Goal: Transaction & Acquisition: Purchase product/service

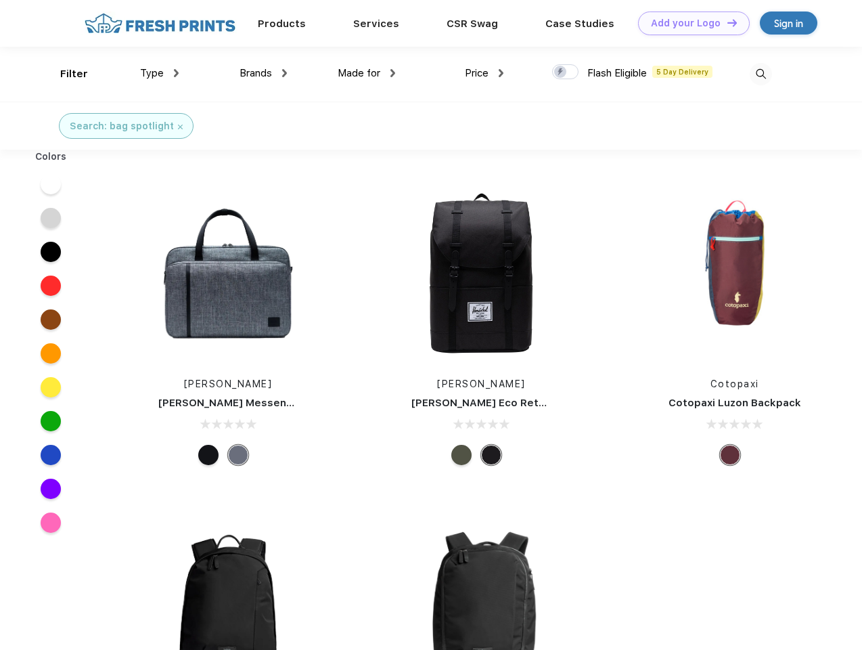
click at [689, 23] on link "Add your Logo Design Tool" at bounding box center [694, 24] width 112 height 24
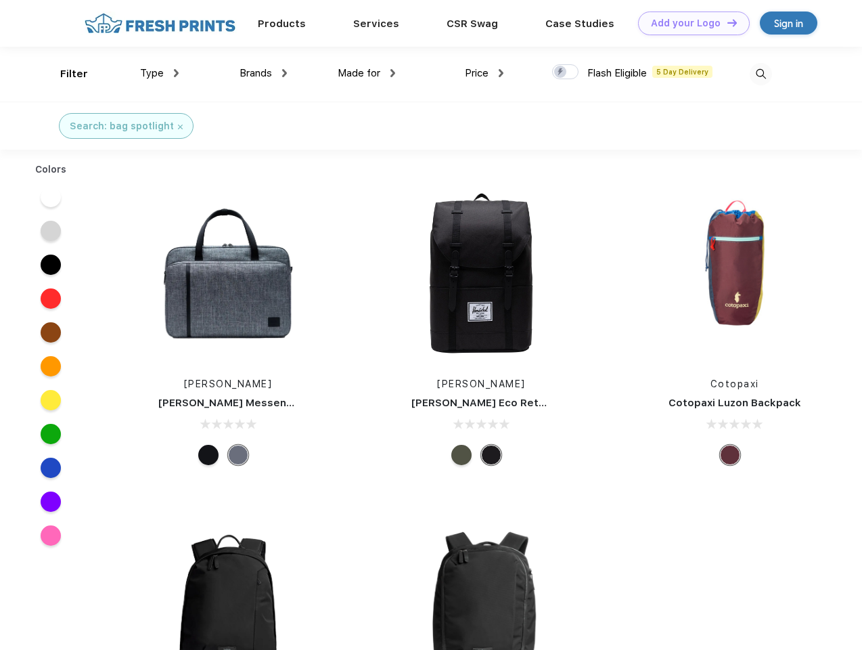
click at [0, 0] on div "Design Tool" at bounding box center [0, 0] width 0 height 0
click at [726, 22] on link "Add your Logo Design Tool" at bounding box center [694, 24] width 112 height 24
click at [65, 74] on div "Filter" at bounding box center [74, 74] width 28 height 16
click at [160, 73] on span "Type" at bounding box center [152, 73] width 24 height 12
click at [263, 73] on span "Brands" at bounding box center [256, 73] width 32 height 12
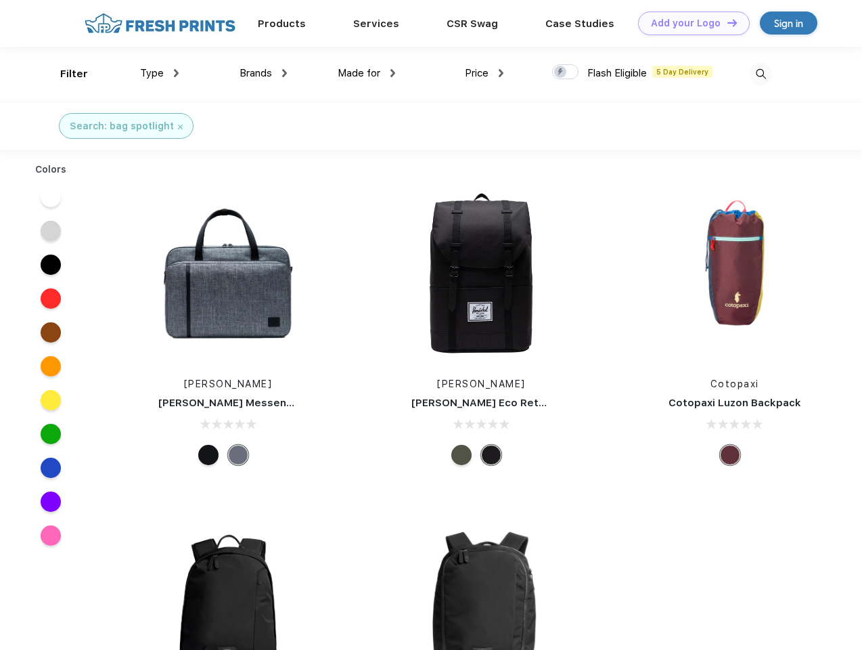
click at [367, 73] on span "Made for" at bounding box center [359, 73] width 43 height 12
click at [484, 73] on span "Price" at bounding box center [477, 73] width 24 height 12
click at [566, 72] on div at bounding box center [565, 71] width 26 height 15
click at [561, 72] on input "checkbox" at bounding box center [556, 68] width 9 height 9
click at [761, 74] on img at bounding box center [761, 74] width 22 height 22
